Goal: Task Accomplishment & Management: Use online tool/utility

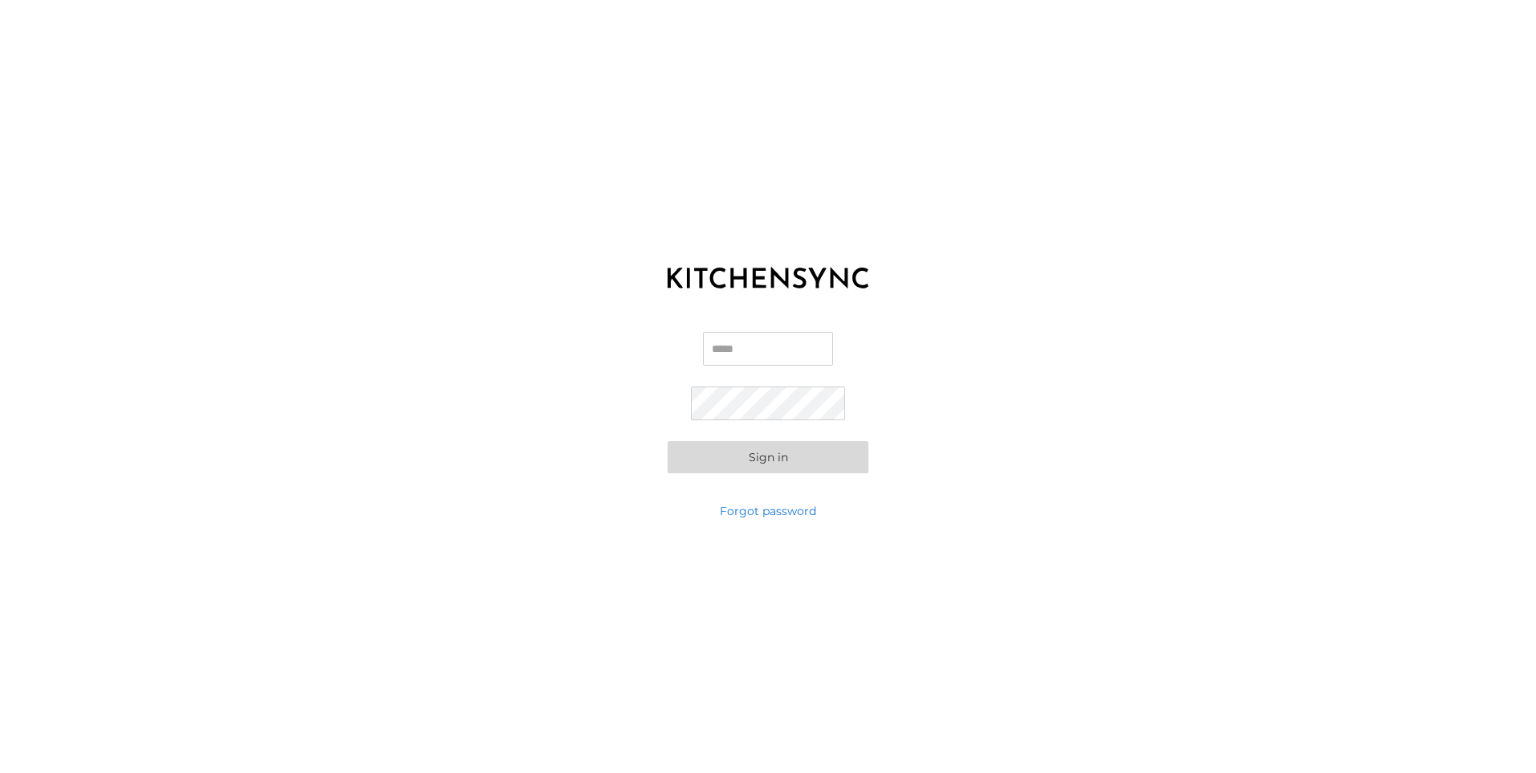
click at [777, 338] on input "Email" at bounding box center [768, 349] width 130 height 34
type input "**********"
click at [734, 451] on button "Sign in" at bounding box center [768, 457] width 201 height 32
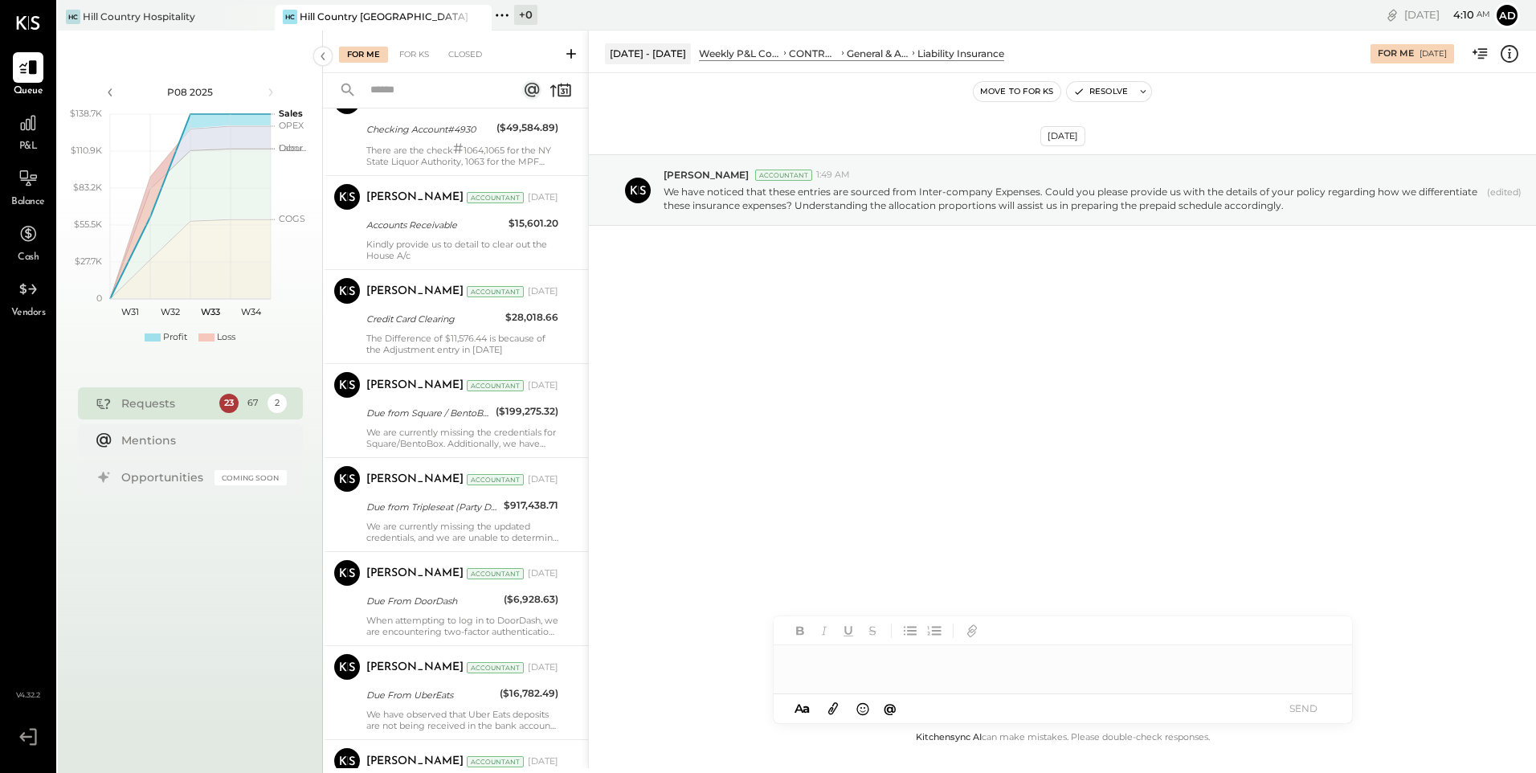
scroll to position [1328, 0]
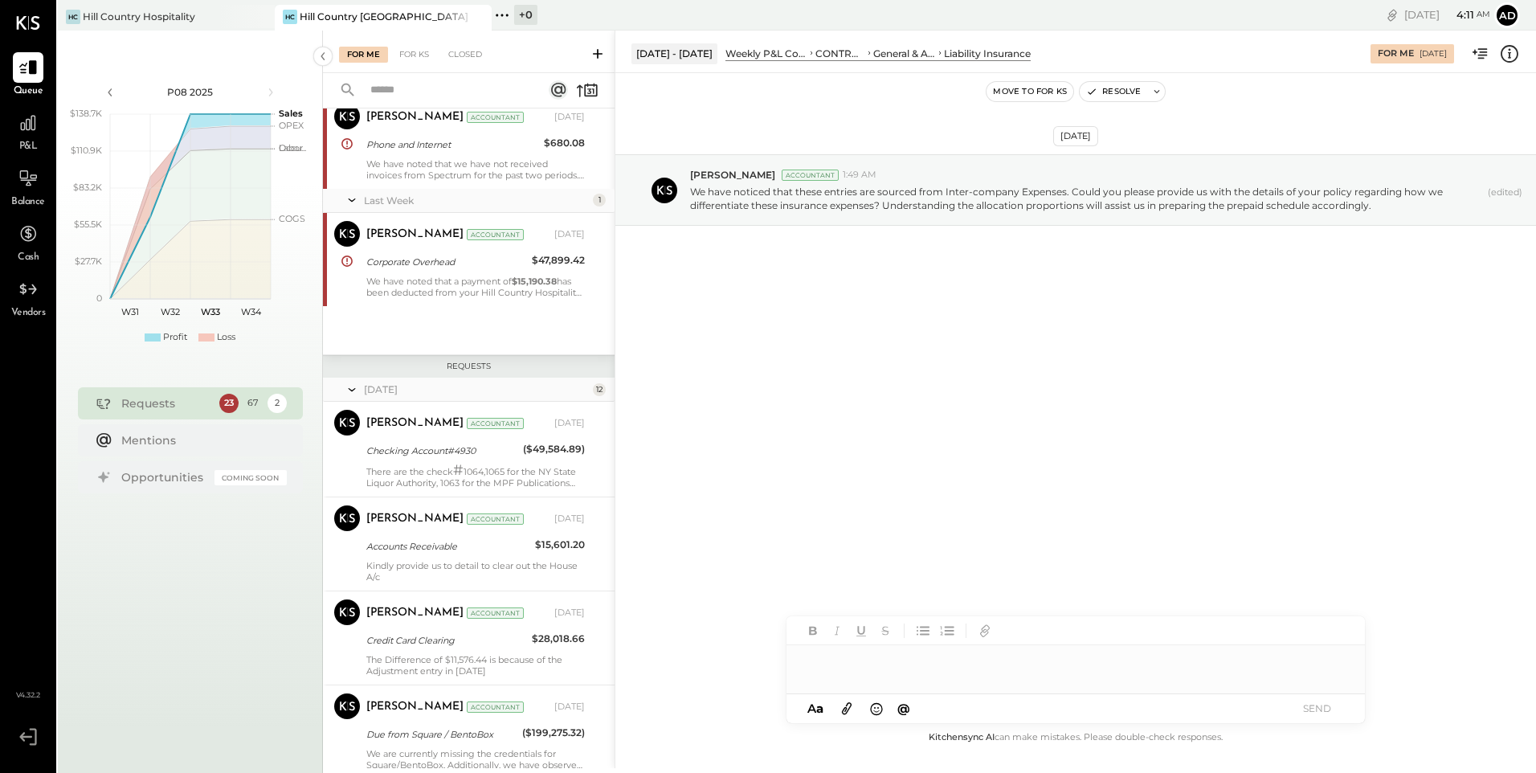
drag, startPoint x: 590, startPoint y: 261, endPoint x: 618, endPoint y: 257, distance: 28.4
click at [618, 257] on div at bounding box center [616, 768] width 3 height 1475
click at [223, 397] on div "23" at bounding box center [228, 403] width 19 height 19
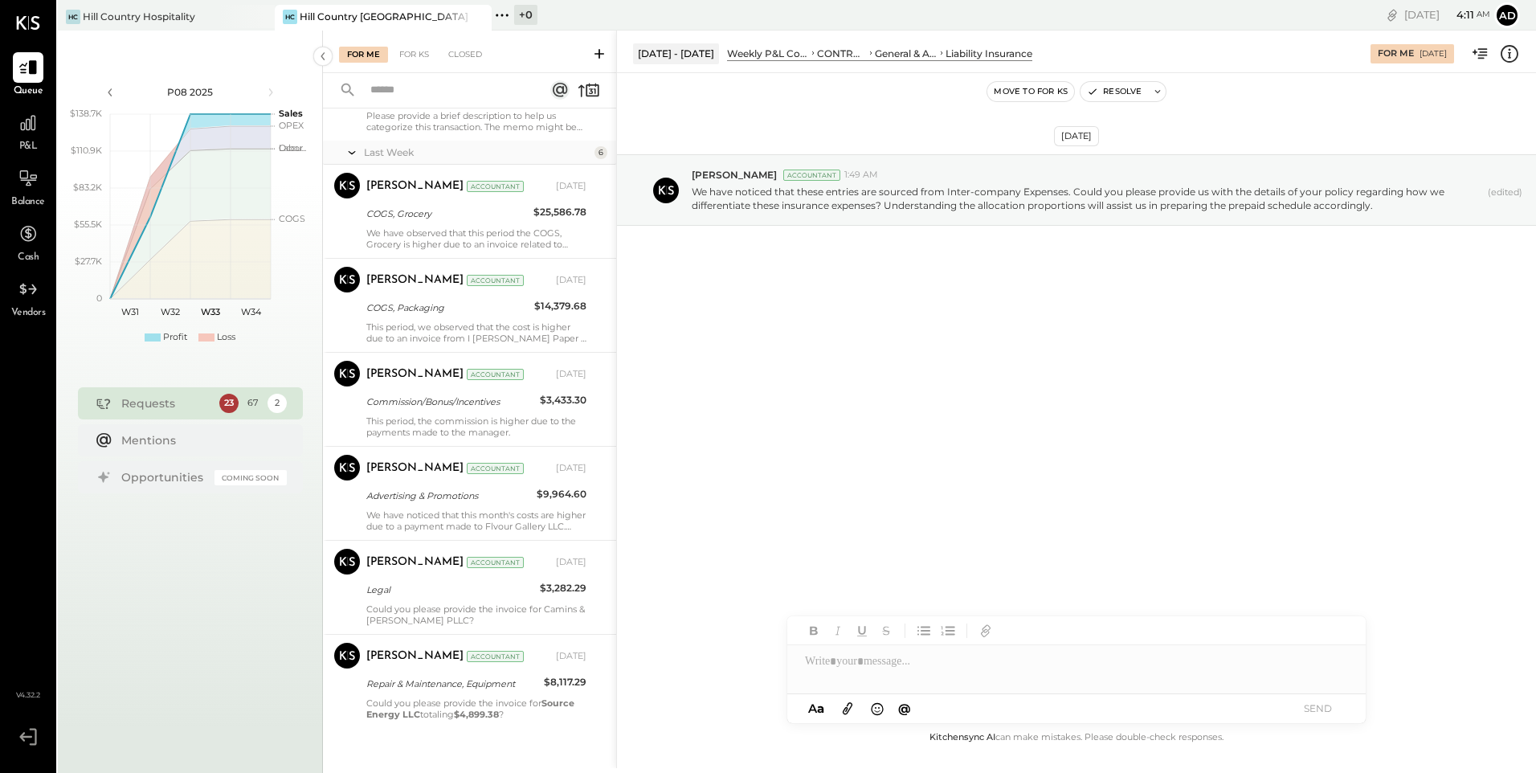
scroll to position [6151, 0]
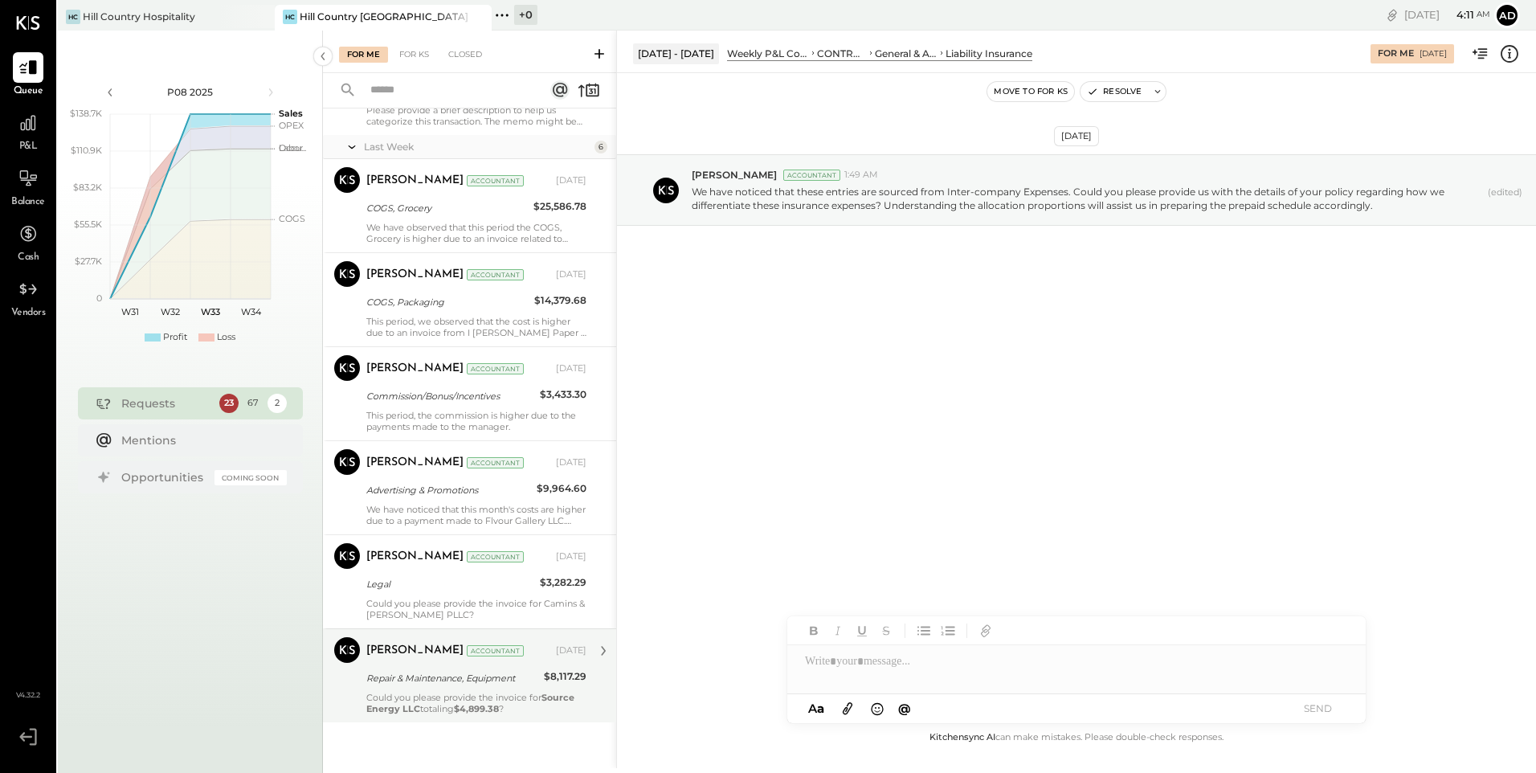
click at [423, 670] on div "Repair & Maintenance, Equipment" at bounding box center [452, 678] width 173 height 16
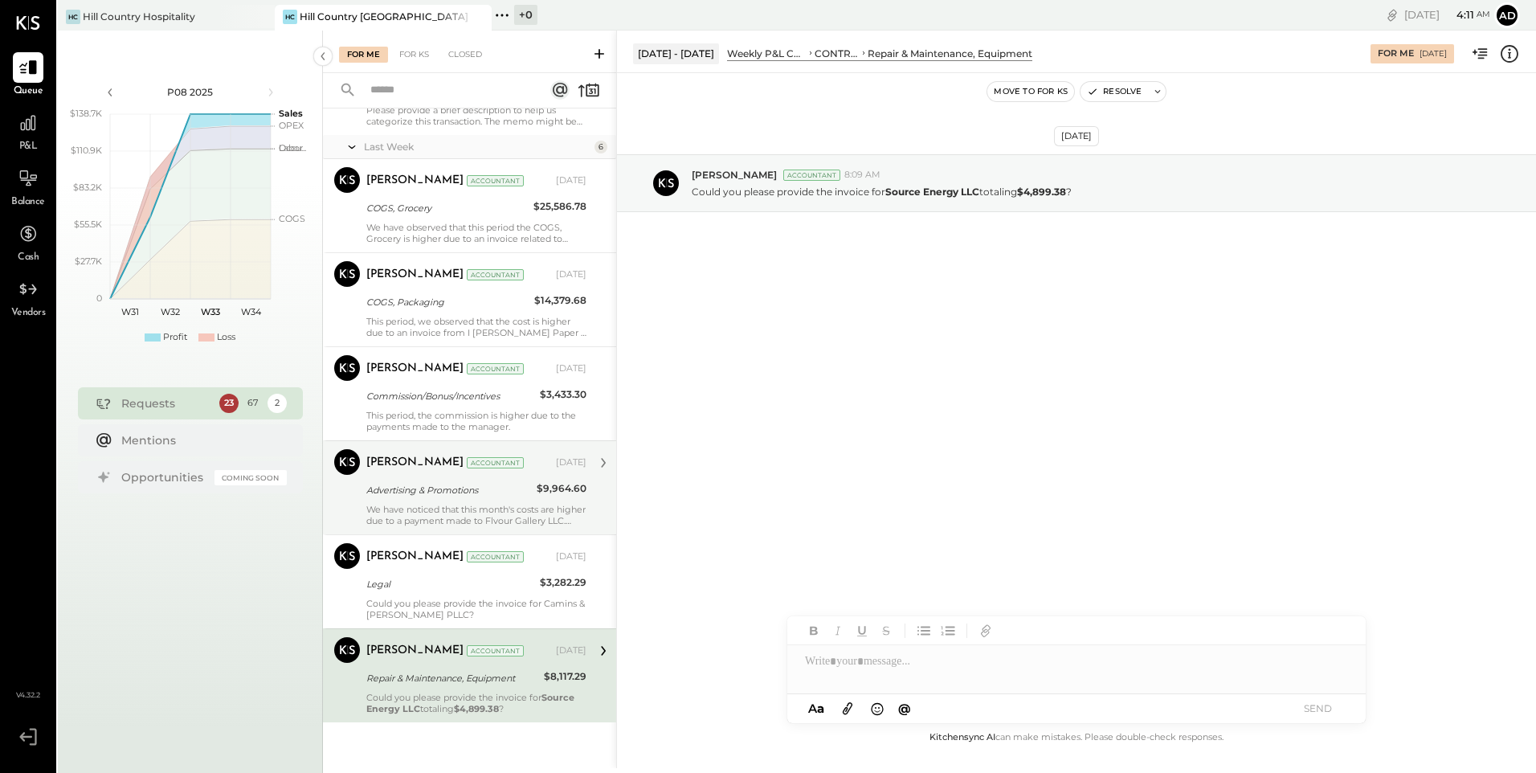
click at [411, 506] on div "We have noticed that this month's costs are higher due to a payment made to Flv…" at bounding box center [476, 515] width 220 height 22
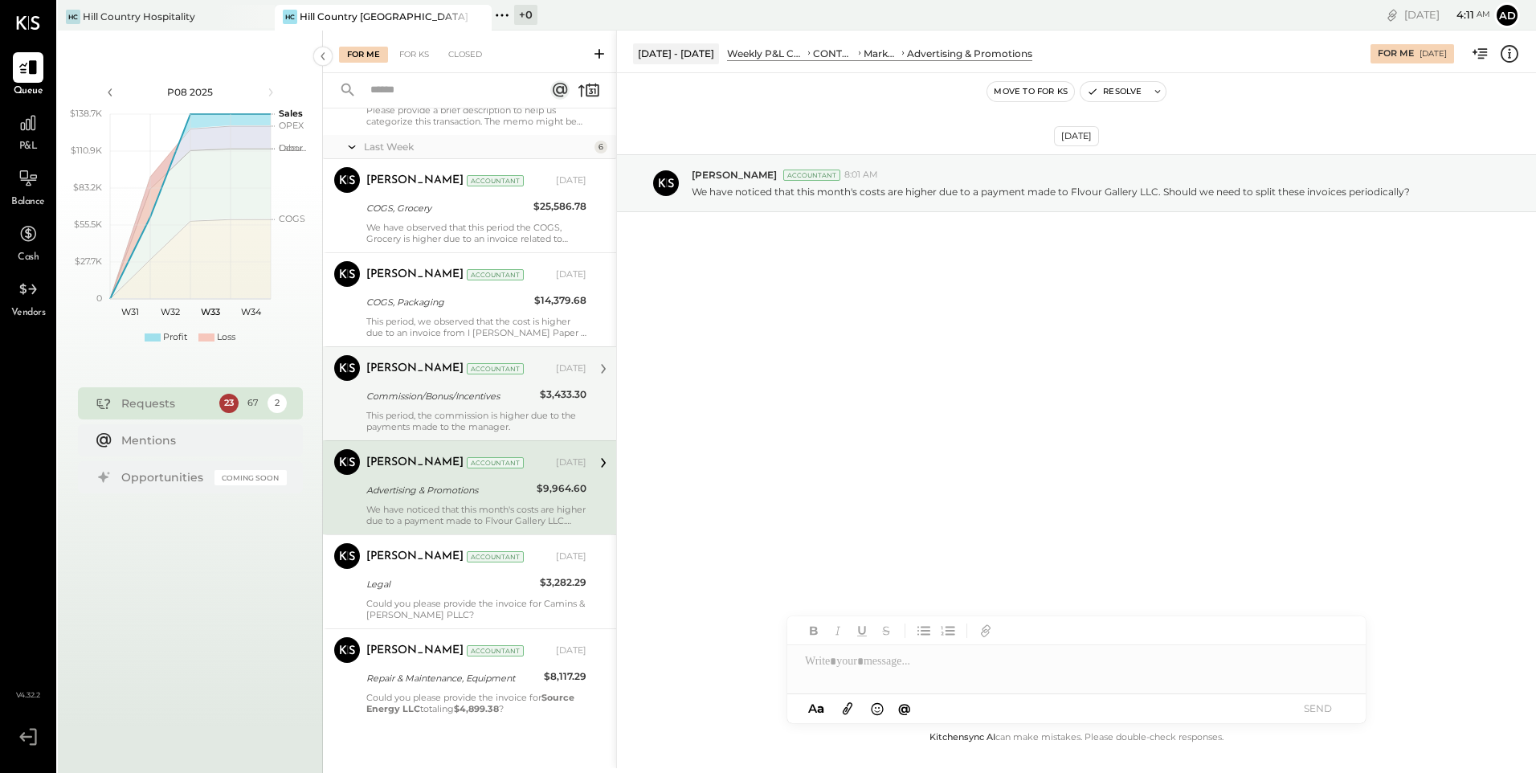
click at [381, 395] on div "Commission/Bonus/Incentives" at bounding box center [450, 396] width 169 height 16
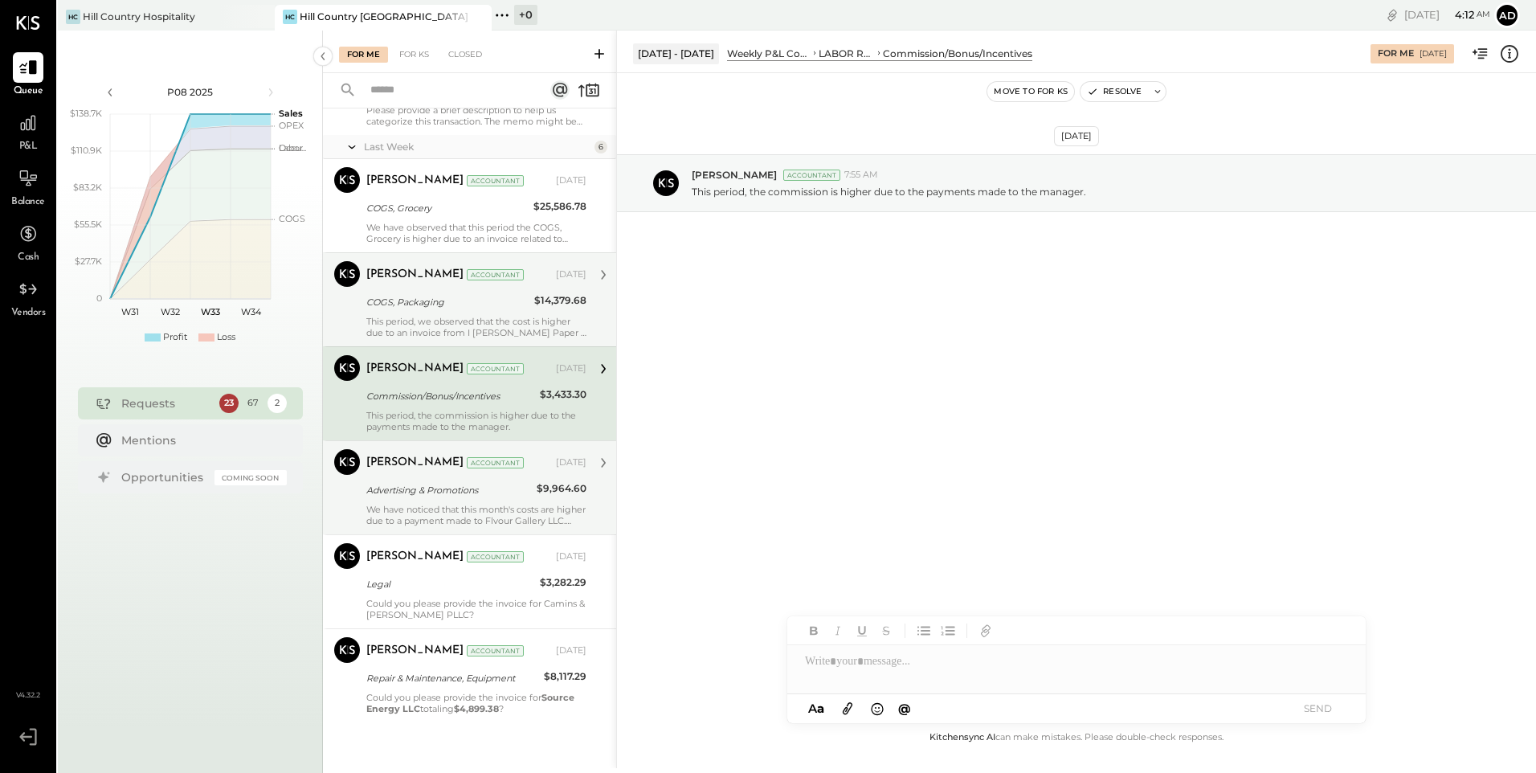
click at [400, 307] on div "COGS, Packaging" at bounding box center [447, 302] width 163 height 16
